Goal: Task Accomplishment & Management: Manage account settings

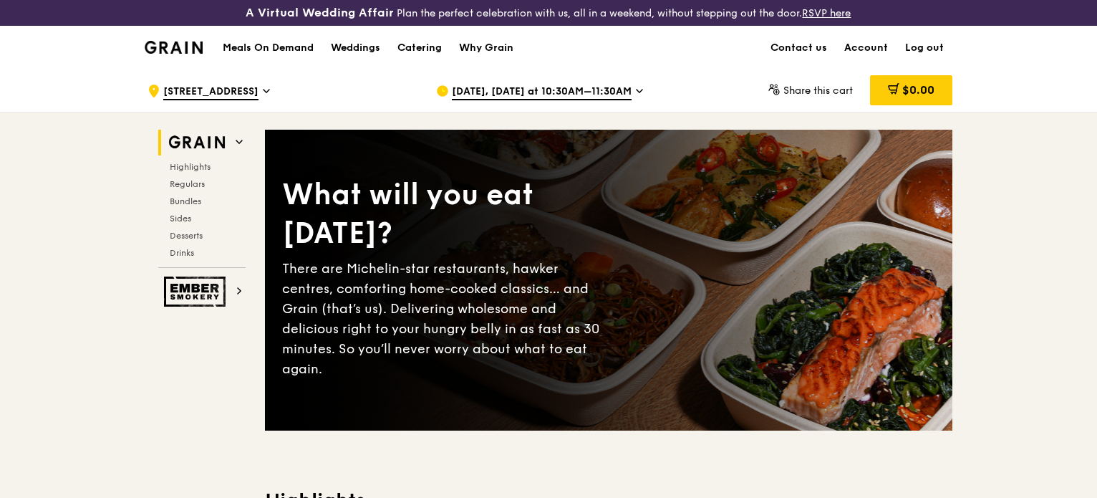
click at [587, 95] on span "Sep 24, Tomorrow at 10:30AM–11:30AM" at bounding box center [542, 92] width 180 height 16
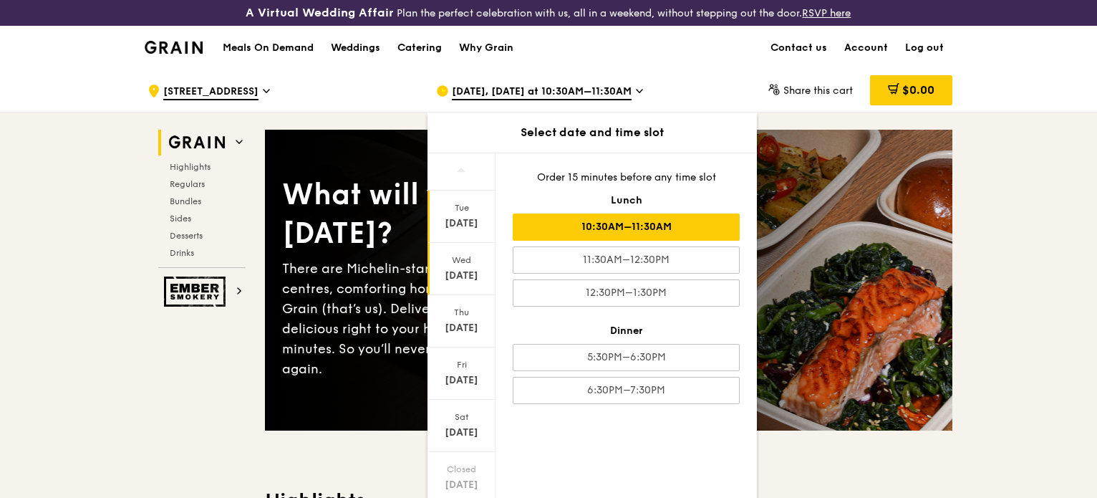
click at [458, 227] on div "Sep 23" at bounding box center [462, 223] width 64 height 14
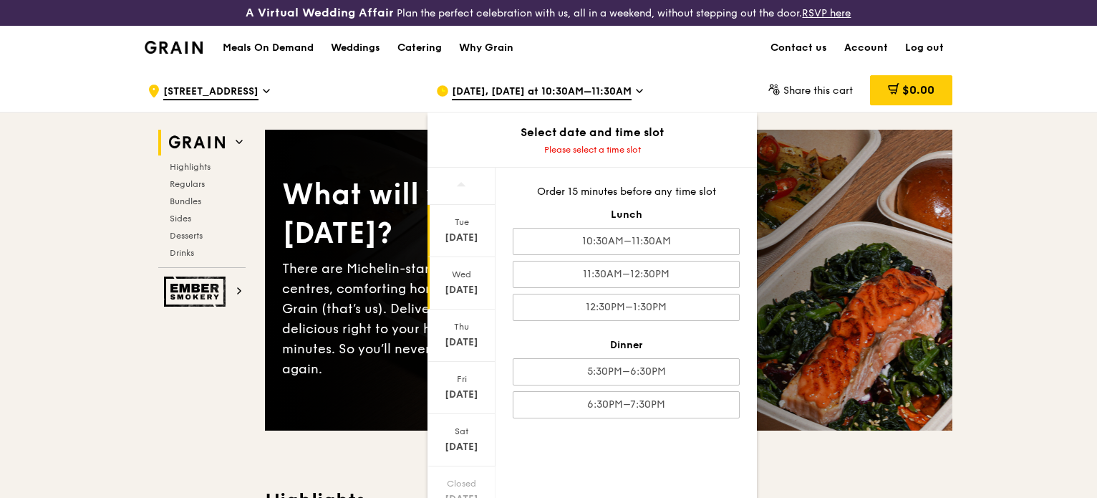
click at [467, 269] on div "Wed" at bounding box center [462, 273] width 64 height 11
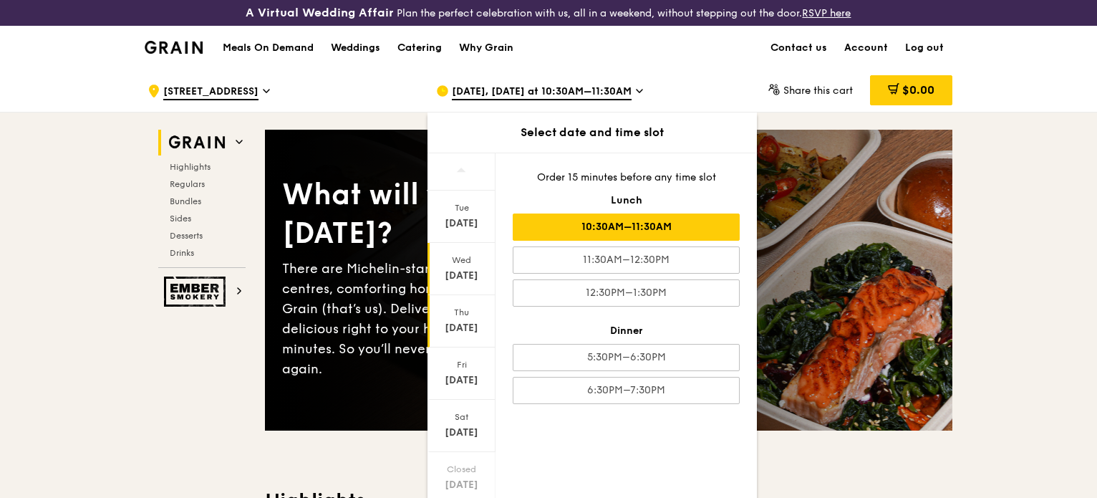
click at [467, 340] on div "Thu Sep 25" at bounding box center [461, 321] width 68 height 52
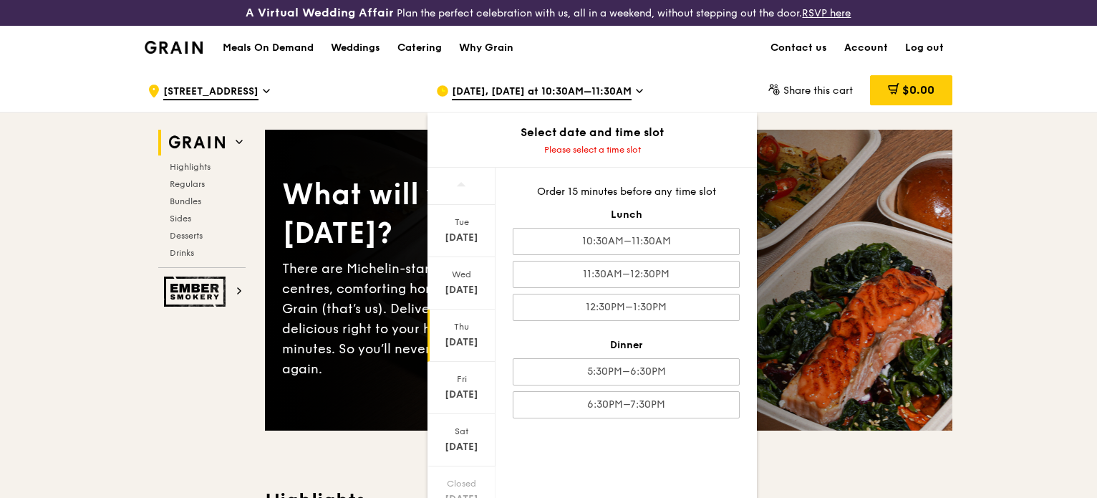
click at [632, 93] on span "Sep 24, Tomorrow at 10:30AM–11:30AM" at bounding box center [542, 92] width 180 height 16
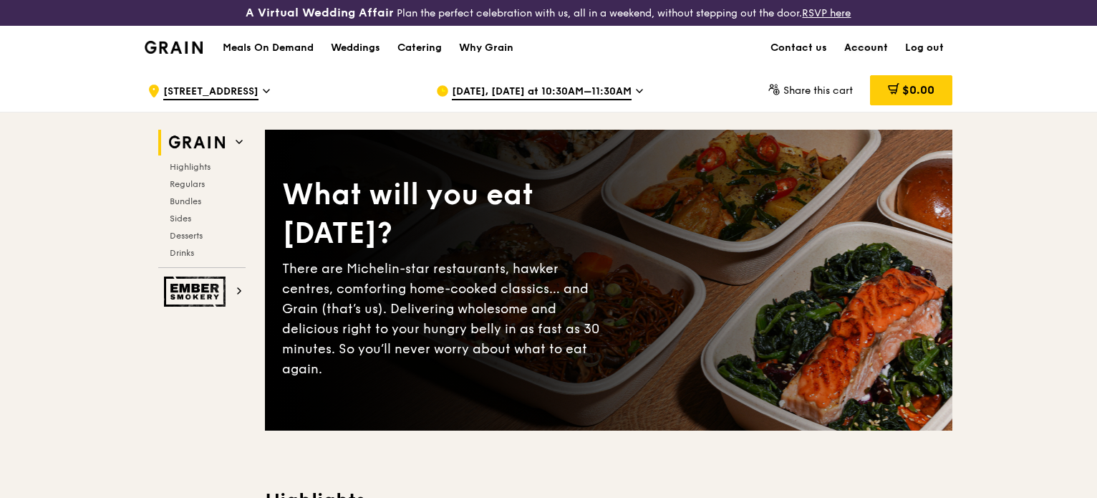
click at [871, 45] on link "Account" at bounding box center [866, 47] width 61 height 43
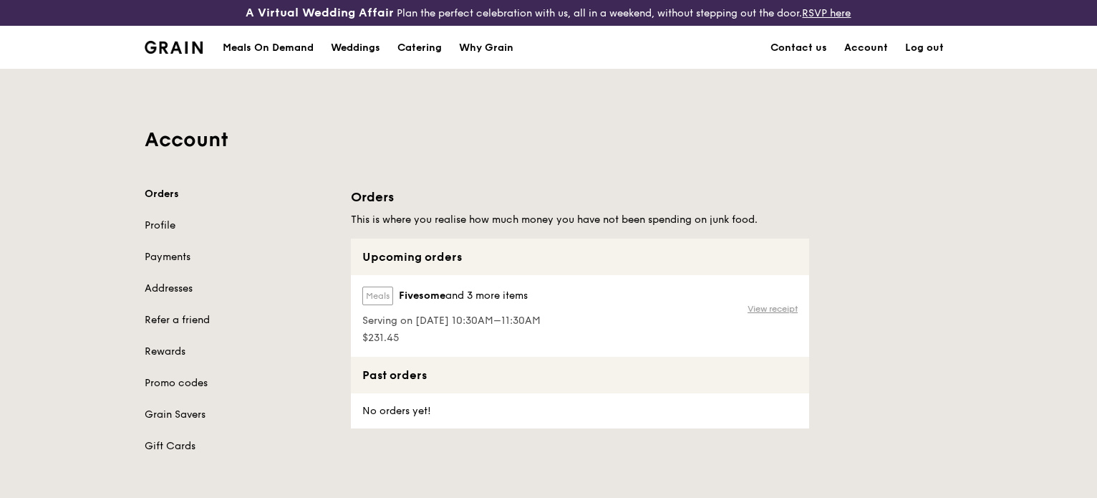
click at [762, 311] on link "View receipt" at bounding box center [772, 308] width 50 height 11
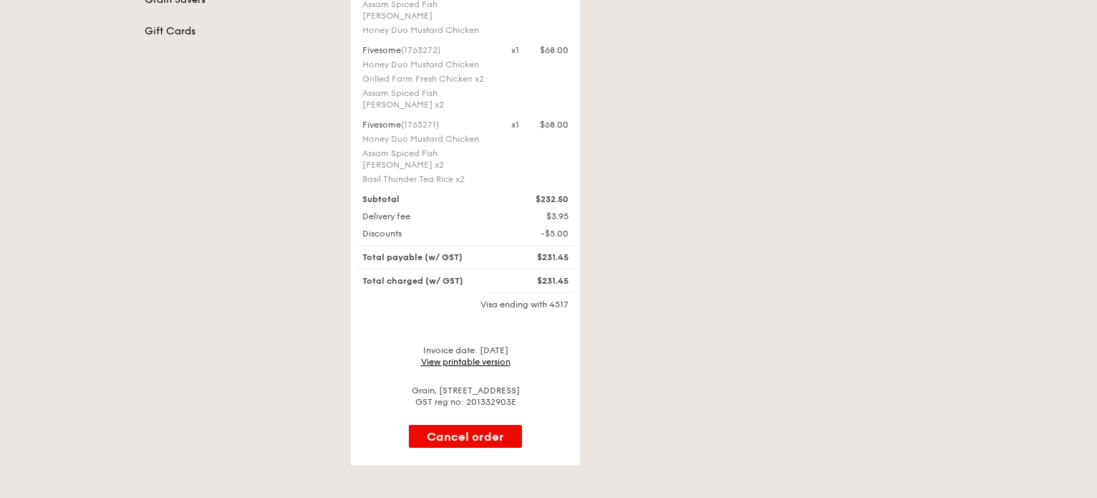
scroll to position [430, 0]
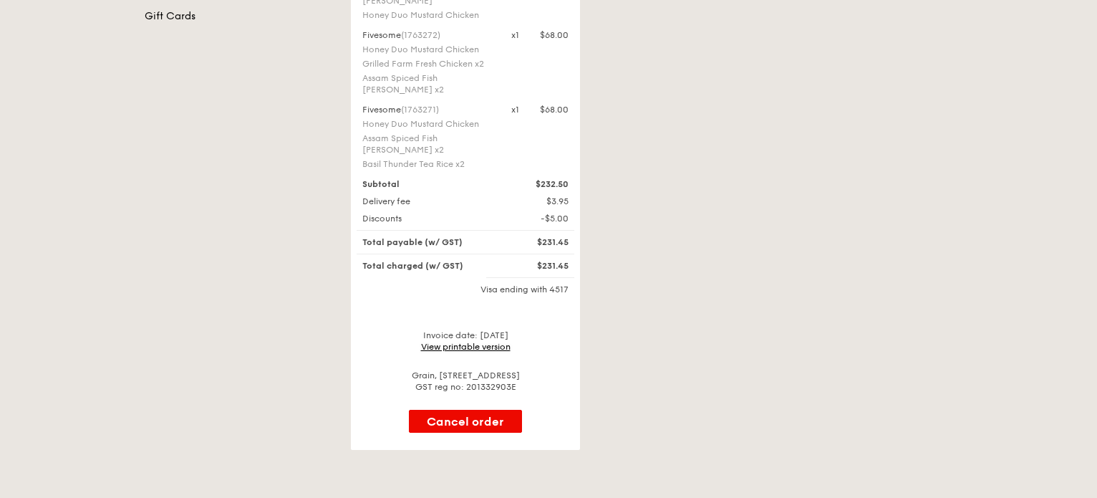
click at [496, 342] on link "View printable version" at bounding box center [465, 347] width 89 height 10
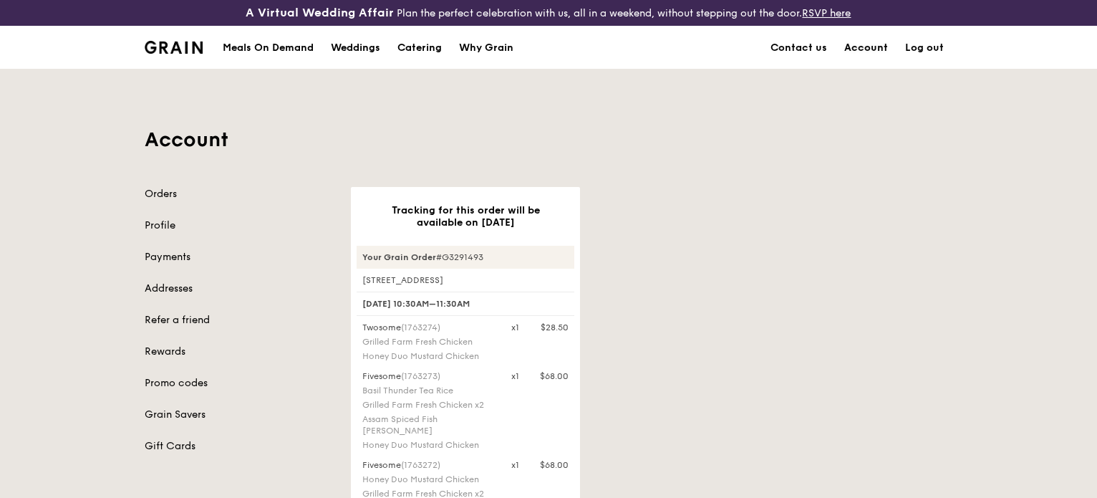
click at [848, 49] on link "Account" at bounding box center [866, 47] width 61 height 43
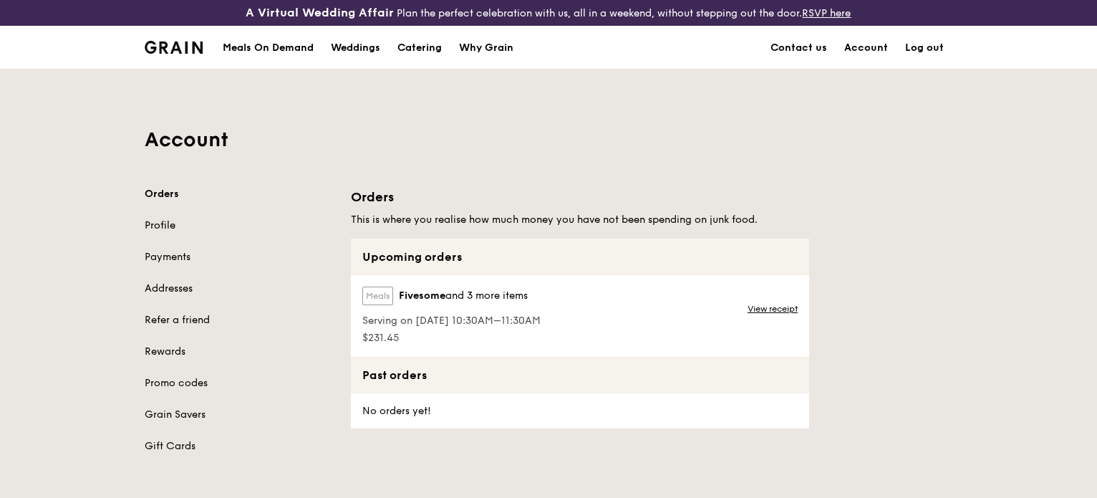
click at [159, 219] on link "Profile" at bounding box center [239, 225] width 189 height 14
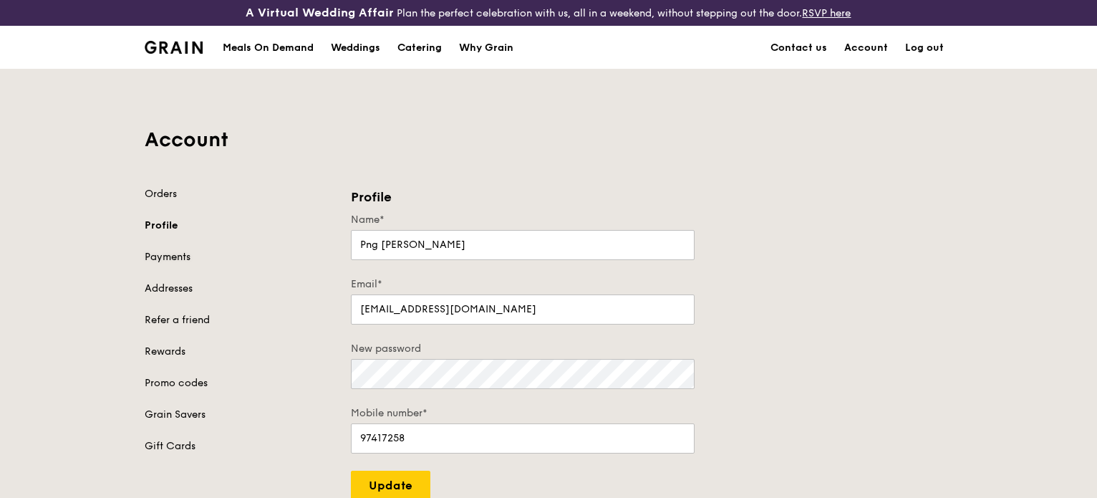
click at [167, 258] on link "Payments" at bounding box center [239, 257] width 189 height 14
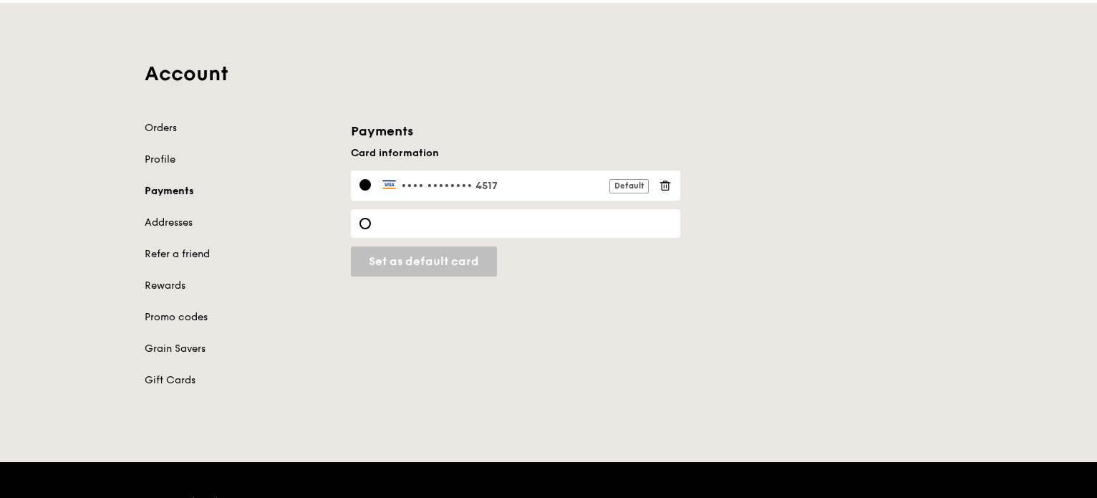
scroll to position [72, 0]
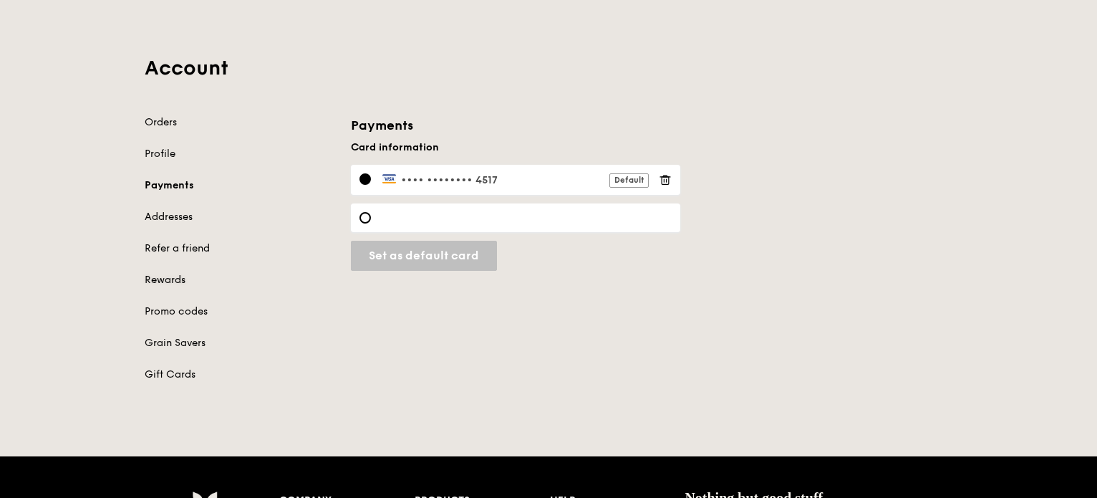
click at [163, 276] on link "Rewards" at bounding box center [239, 280] width 189 height 14
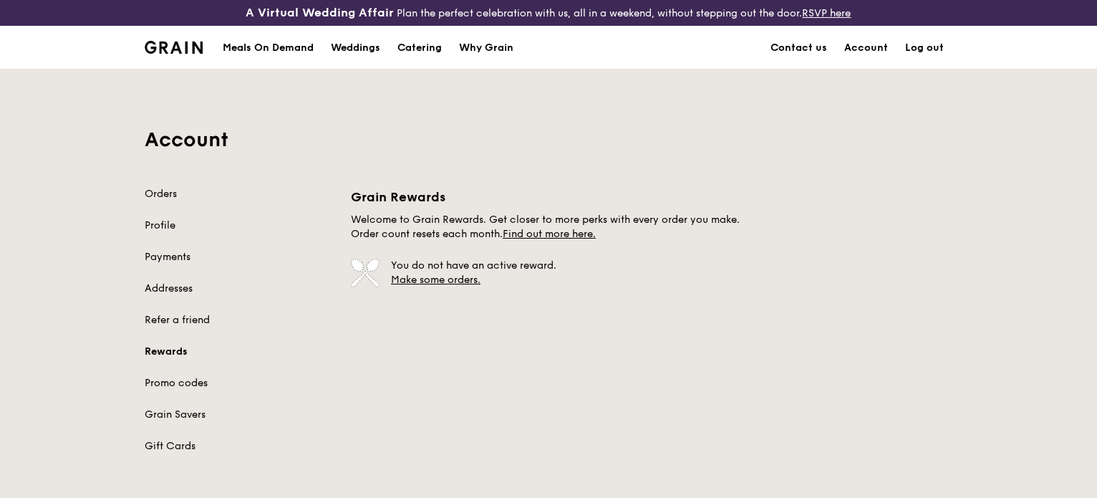
click at [190, 386] on link "Promo codes" at bounding box center [239, 383] width 189 height 14
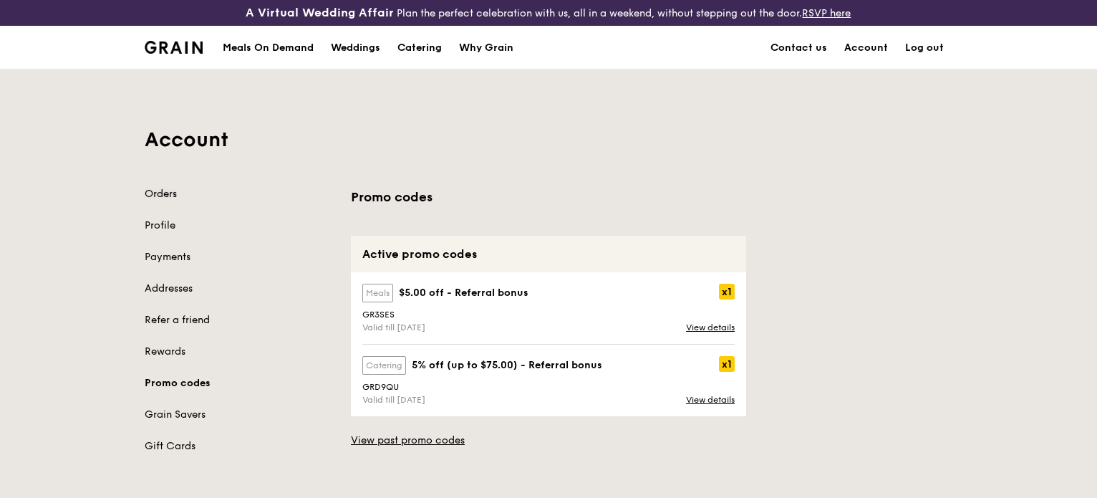
click at [157, 195] on link "Orders" at bounding box center [239, 194] width 189 height 14
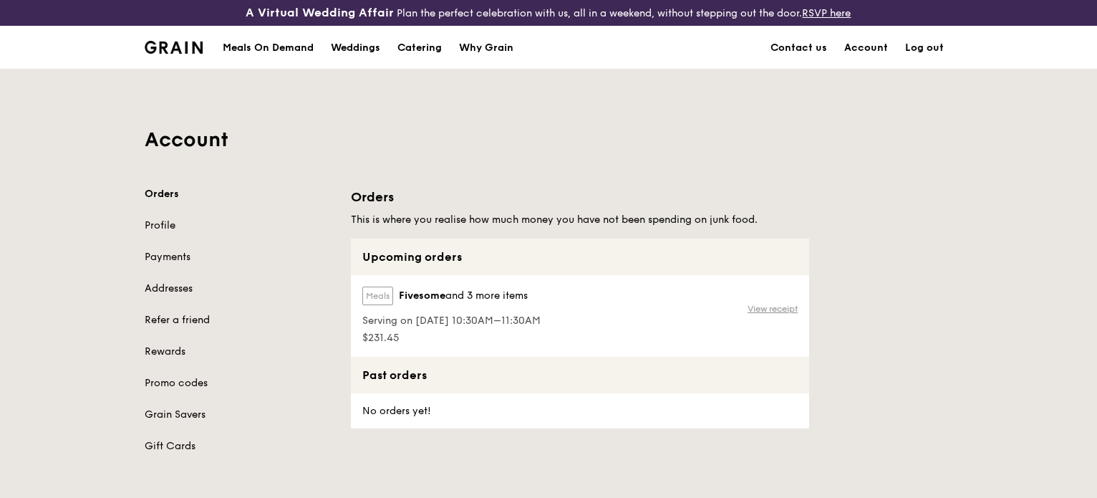
click at [760, 303] on link "View receipt" at bounding box center [772, 308] width 50 height 11
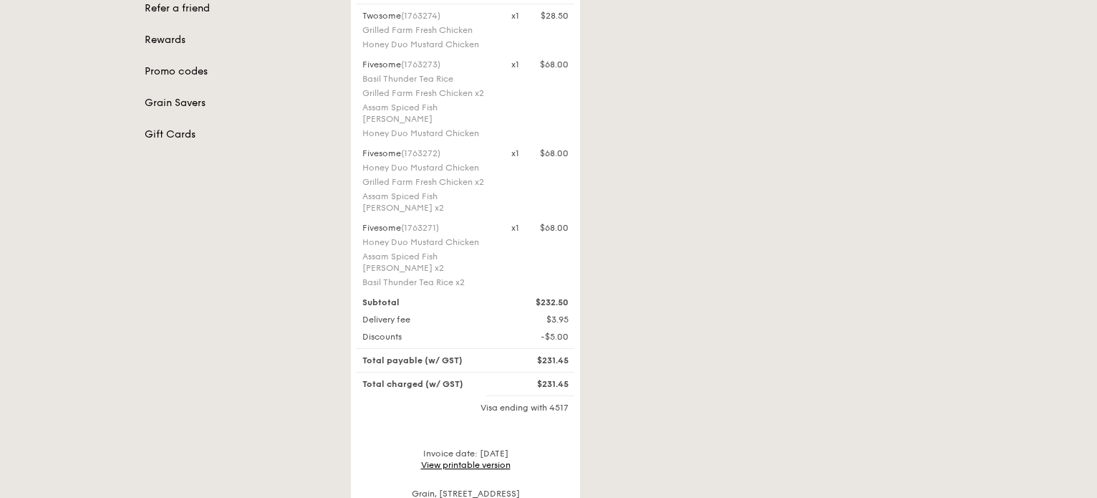
scroll to position [501, 0]
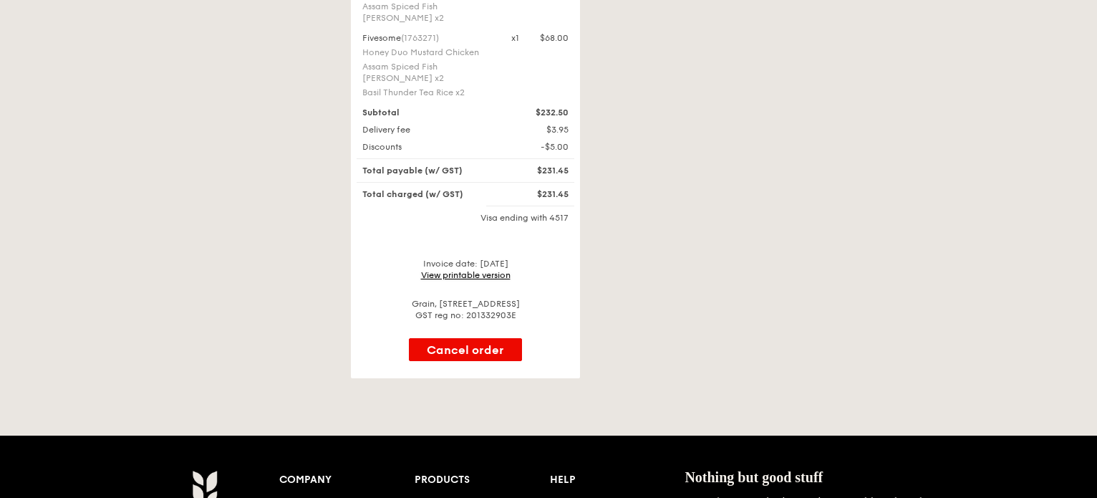
click at [450, 270] on link "View printable version" at bounding box center [465, 275] width 89 height 10
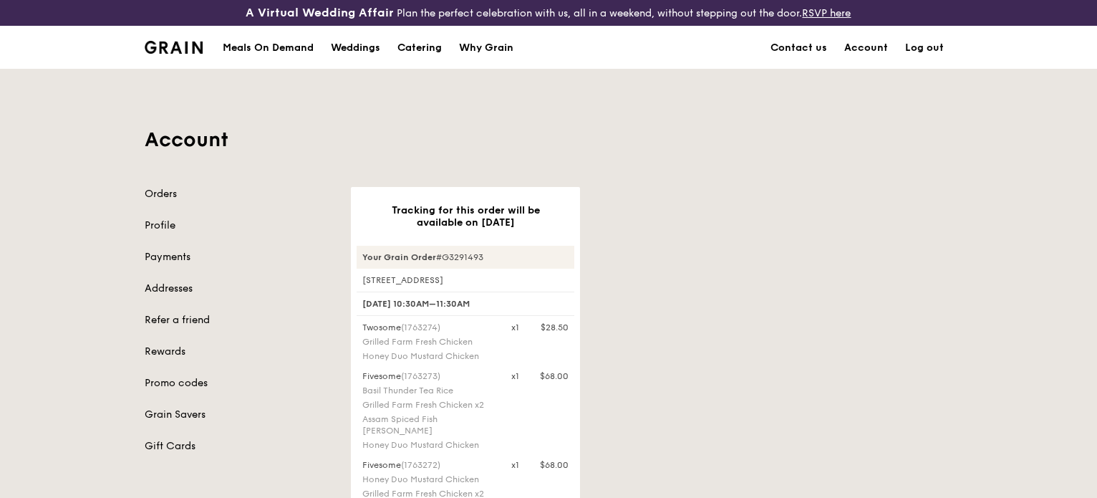
click at [934, 47] on link "Log out" at bounding box center [924, 47] width 56 height 43
